Goal: Book appointment/travel/reservation

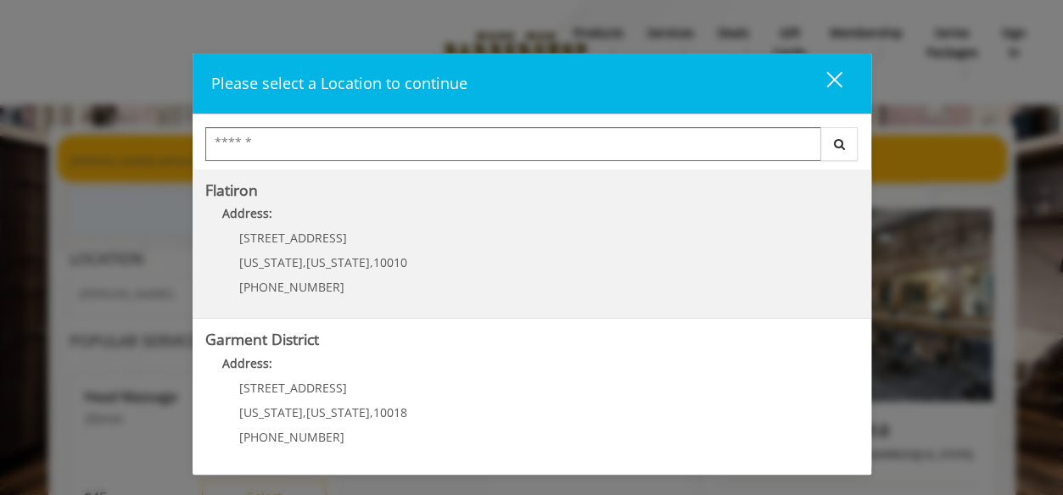
scroll to position [190, 0]
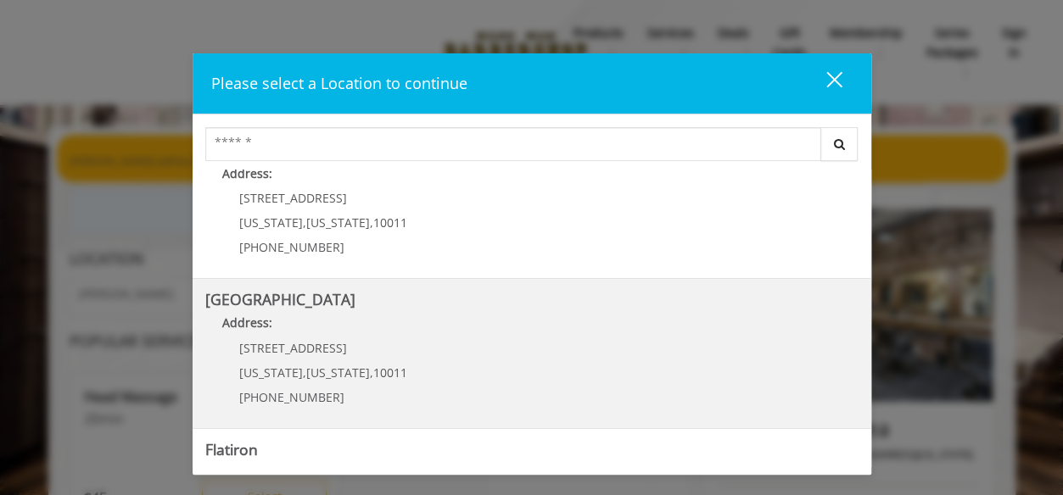
click at [567, 357] on Street "Chelsea 15th Street Address: 267 W 15th St New York , New York , 10011 (646) 85…" at bounding box center [531, 354] width 653 height 124
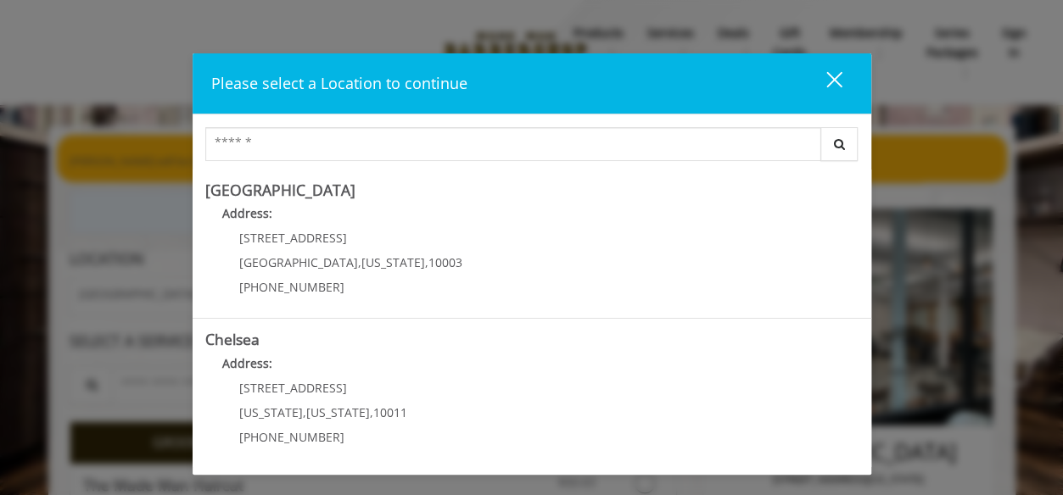
click at [834, 75] on div "close" at bounding box center [824, 82] width 34 height 25
